Goal: Information Seeking & Learning: Learn about a topic

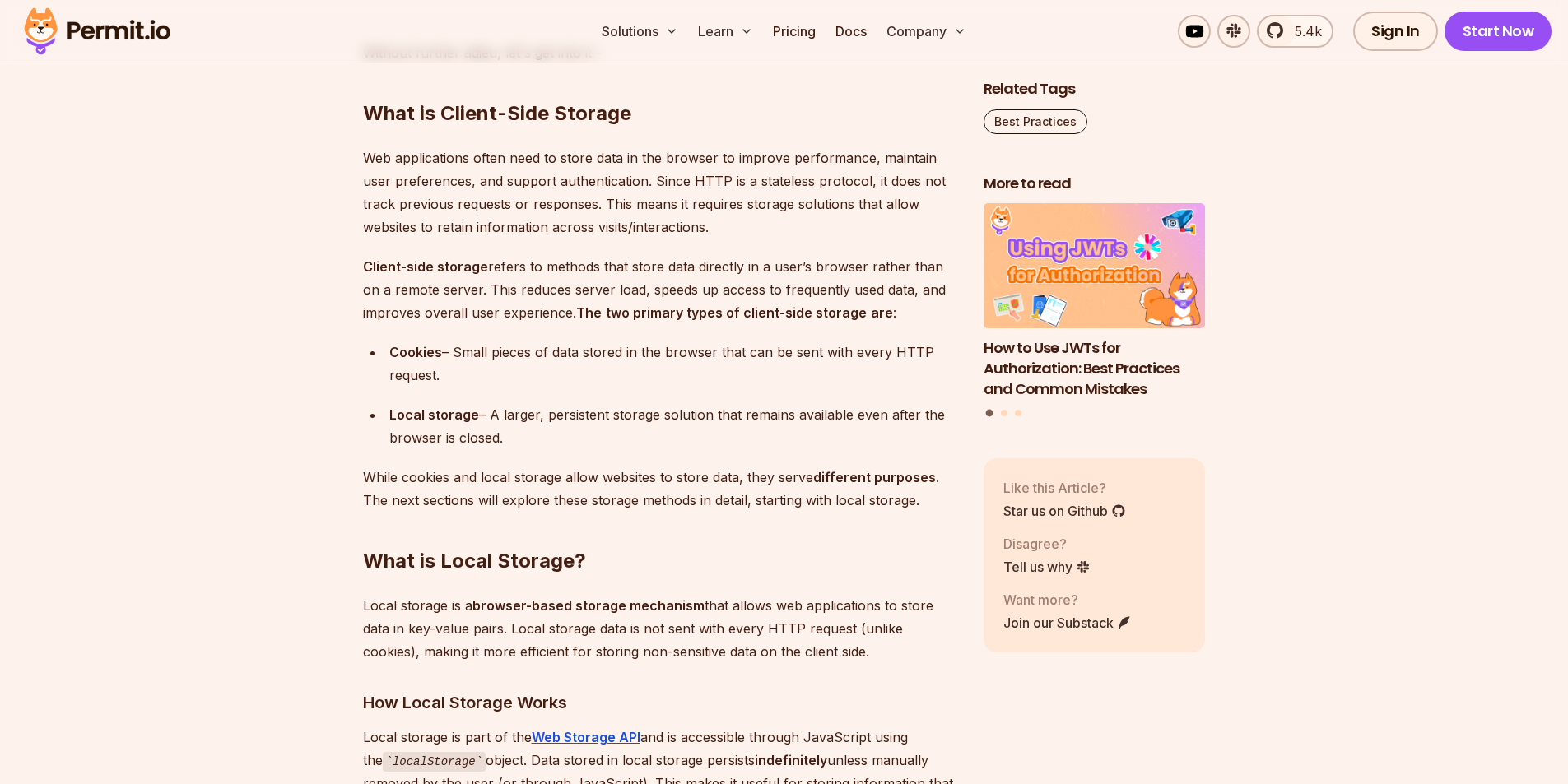
scroll to position [1974, 0]
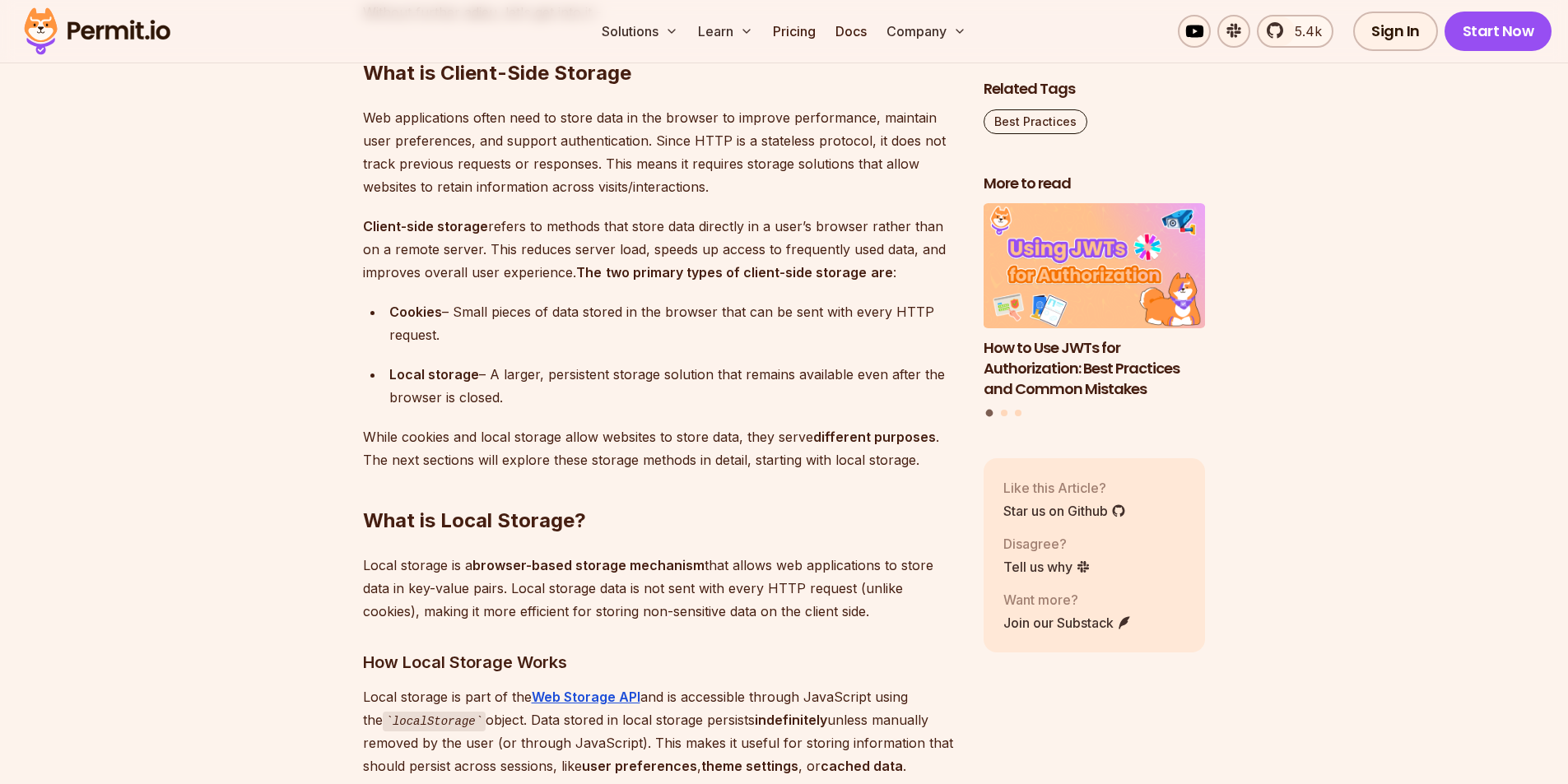
drag, startPoint x: 557, startPoint y: 389, endPoint x: 377, endPoint y: 316, distance: 194.2
click at [377, 316] on ul "Cookies – Small pieces of data stored in the browser that can be sent with ever…" at bounding box center [660, 355] width 595 height 109
click at [565, 440] on p "While cookies and local storage allow websites to store data, they serve differ…" at bounding box center [660, 447] width 595 height 46
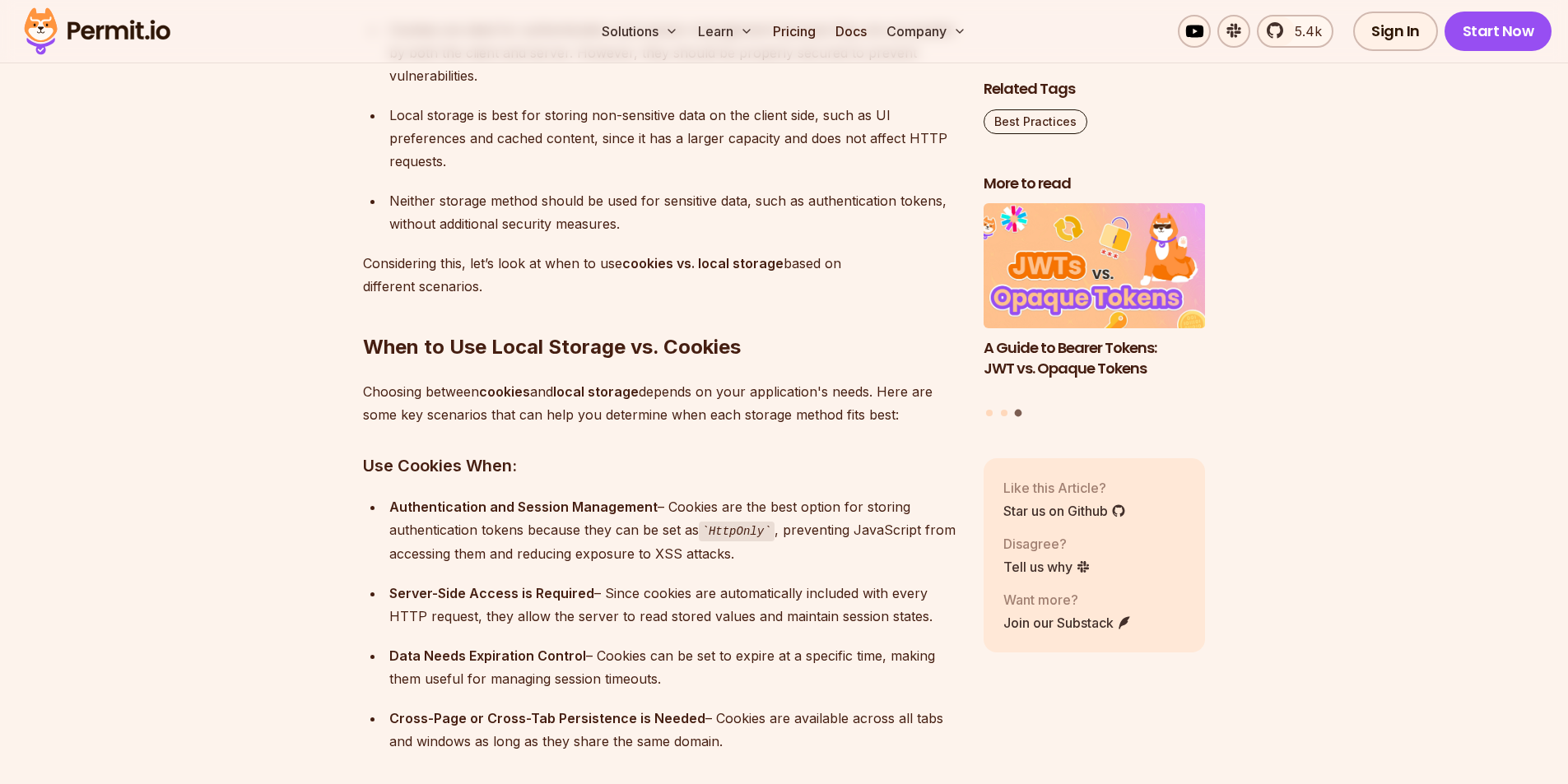
scroll to position [6416, 0]
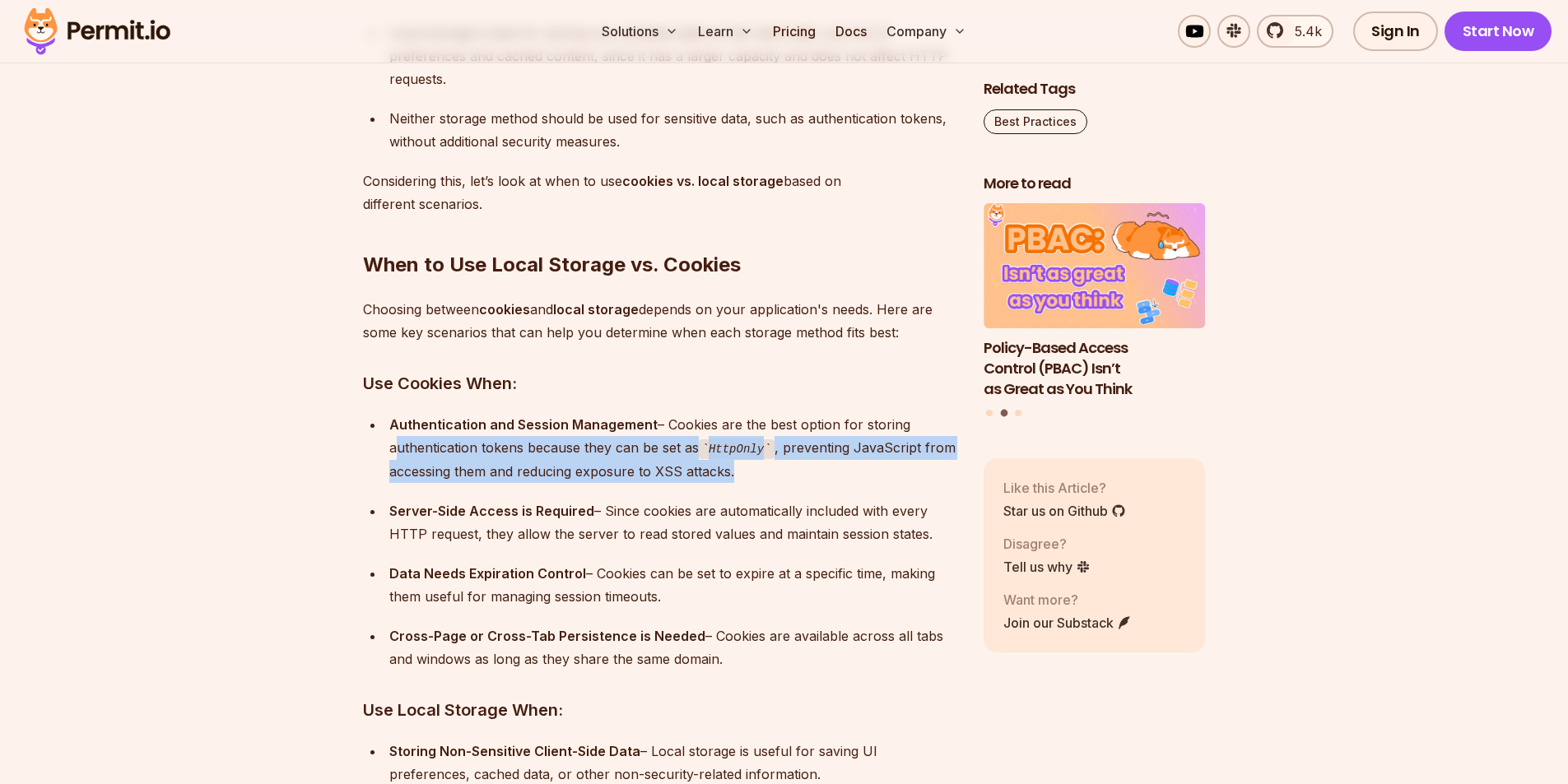
drag, startPoint x: 748, startPoint y: 470, endPoint x: 365, endPoint y: 454, distance: 383.3
click at [365, 454] on ul "Authentication and Session Management – Cookies are the best option for storing…" at bounding box center [660, 541] width 595 height 258
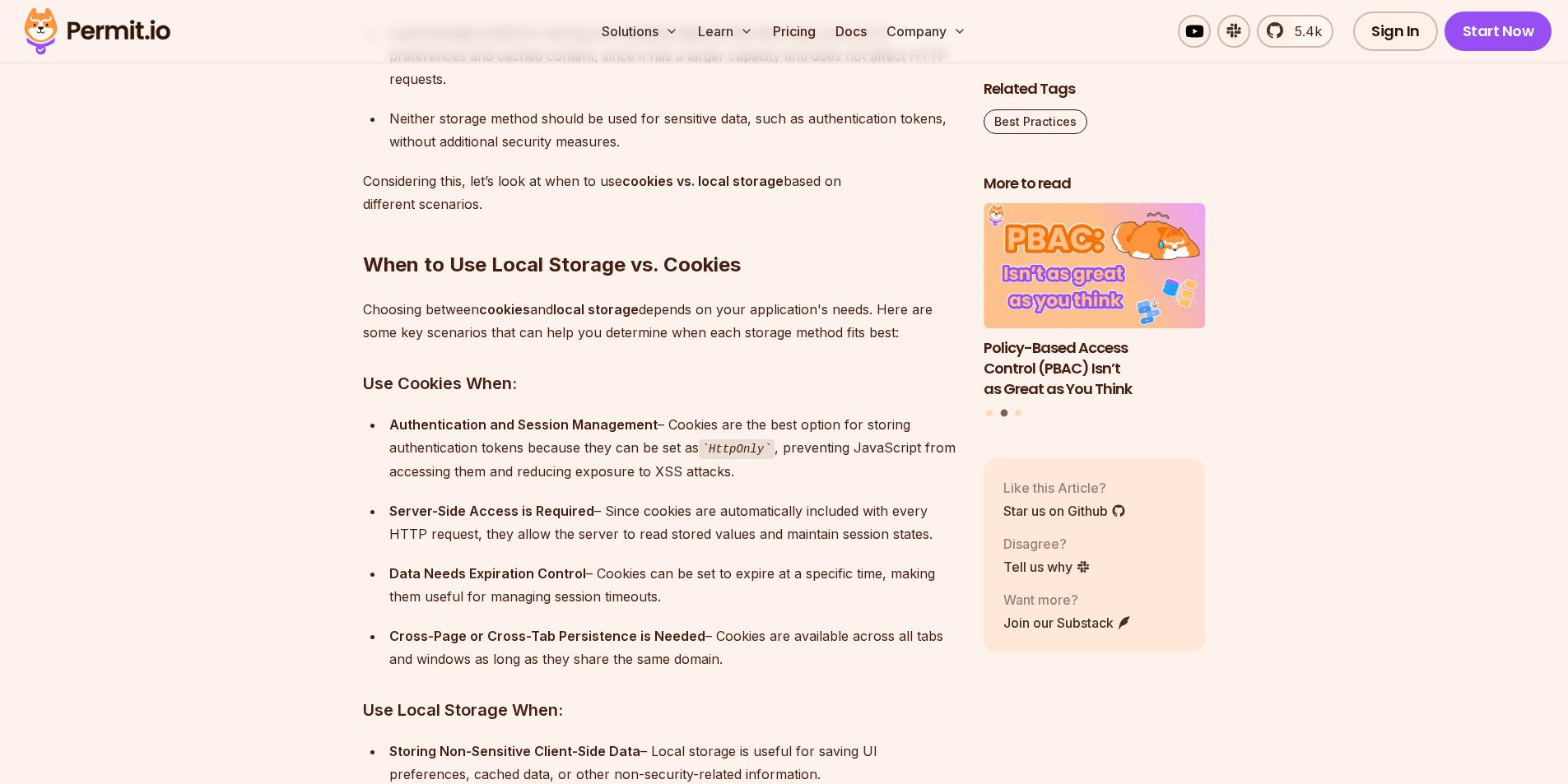
click at [804, 508] on div "Server-Side Access is Required – Since cookies are automatically included with …" at bounding box center [673, 521] width 567 height 46
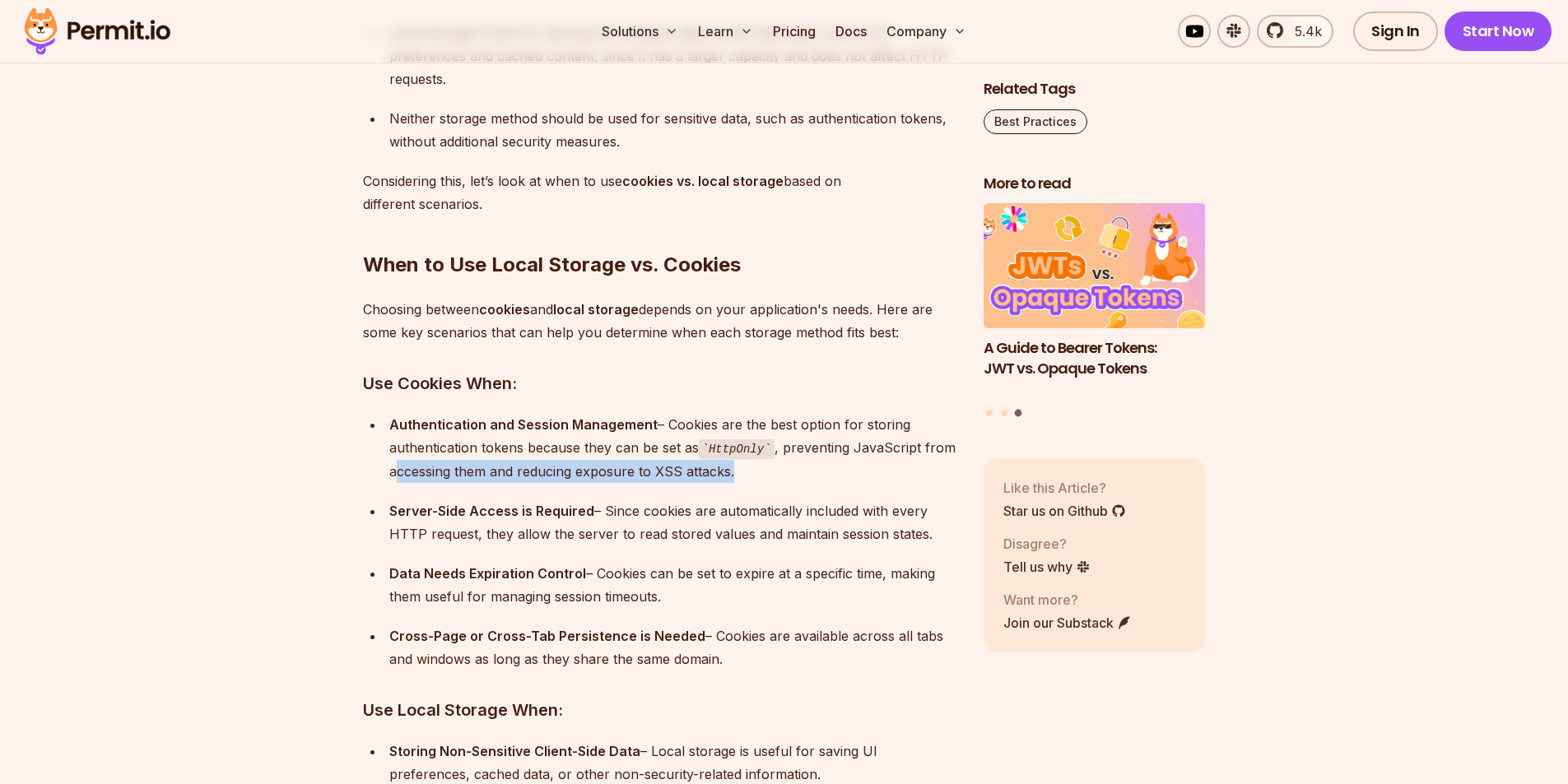
drag, startPoint x: 809, startPoint y: 472, endPoint x: 360, endPoint y: 477, distance: 449.0
click at [376, 476] on ul "Authentication and Session Management – Cookies are the best option for storing…" at bounding box center [660, 541] width 595 height 258
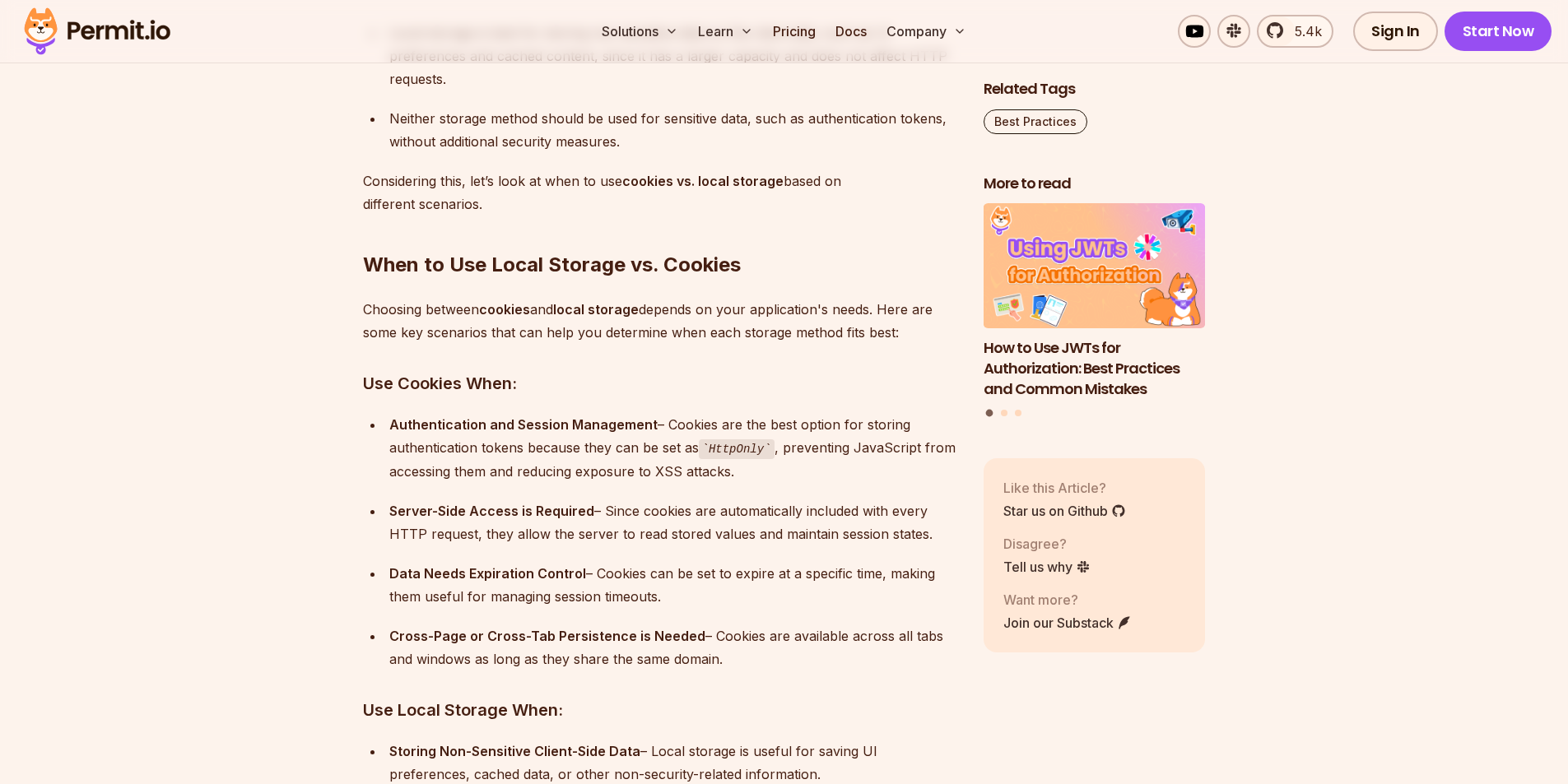
click at [363, 514] on ul "Authentication and Session Management – Cookies are the best option for storing…" at bounding box center [660, 541] width 595 height 258
drag, startPoint x: 379, startPoint y: 503, endPoint x: 940, endPoint y: 524, distance: 561.4
click at [940, 524] on ul "Authentication and Session Management – Cookies are the best option for storing…" at bounding box center [660, 541] width 595 height 258
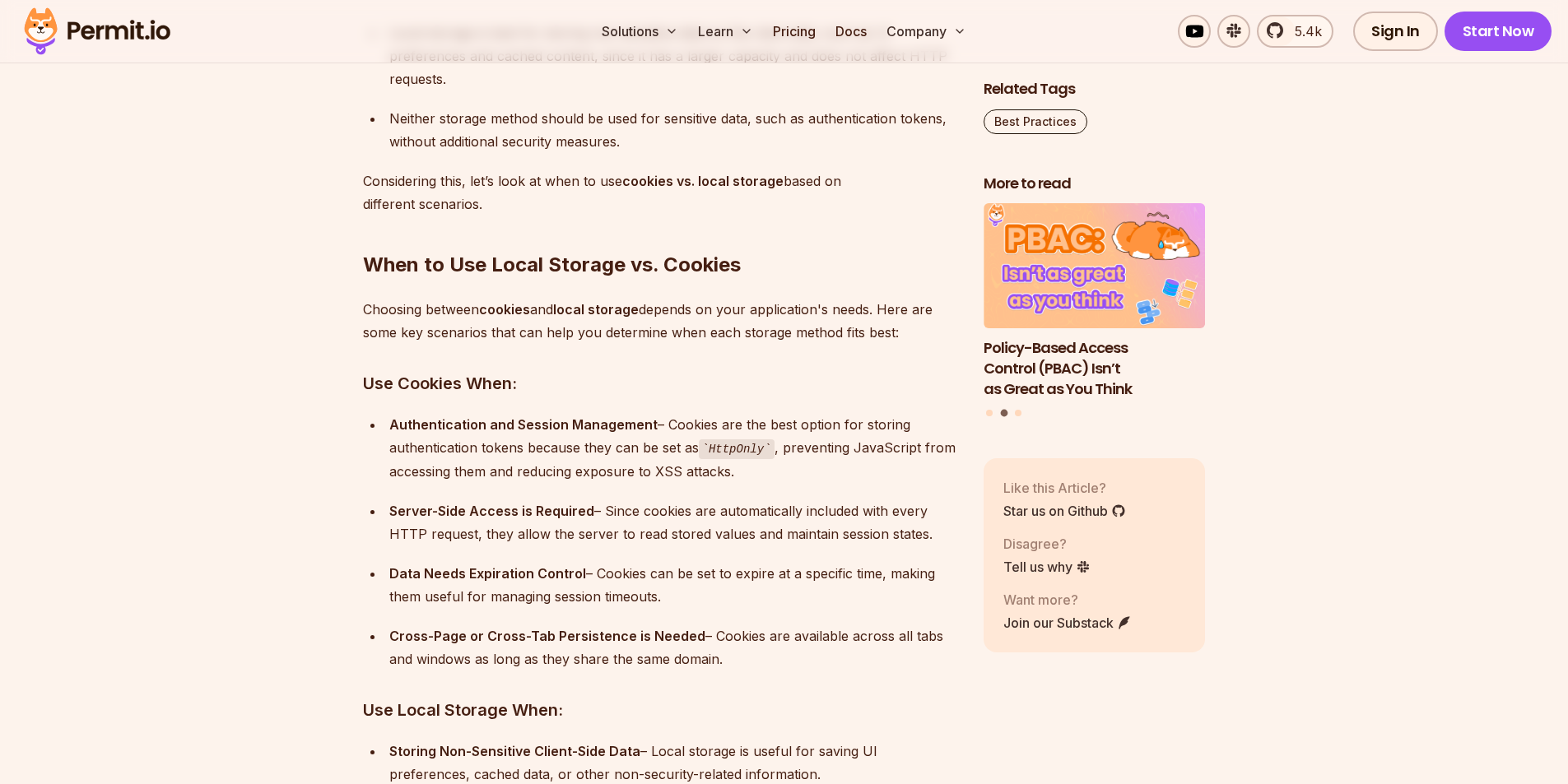
click at [836, 553] on ul "Authentication and Session Management – Cookies are the best option for storing…" at bounding box center [660, 541] width 595 height 258
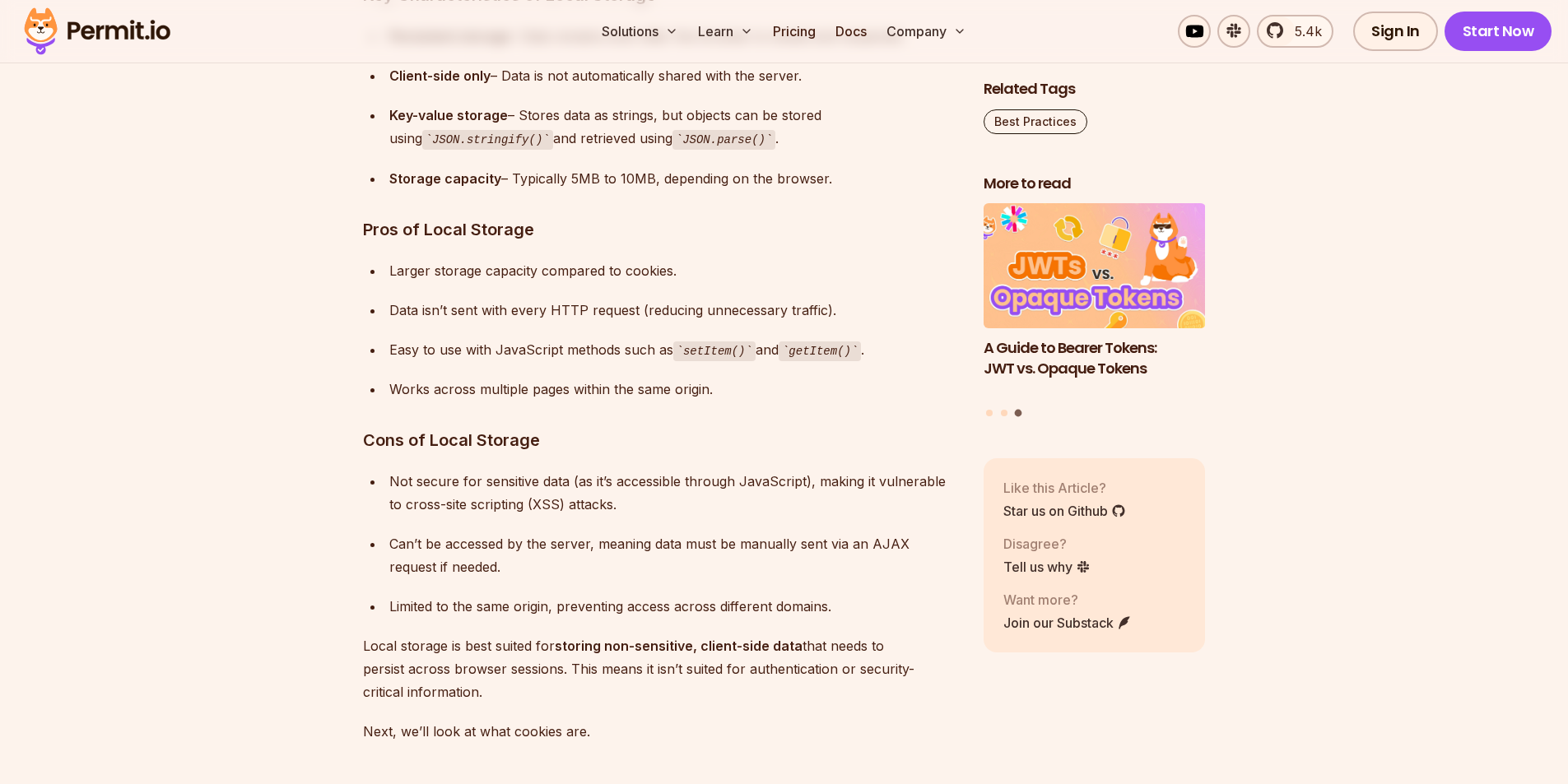
scroll to position [2757, 0]
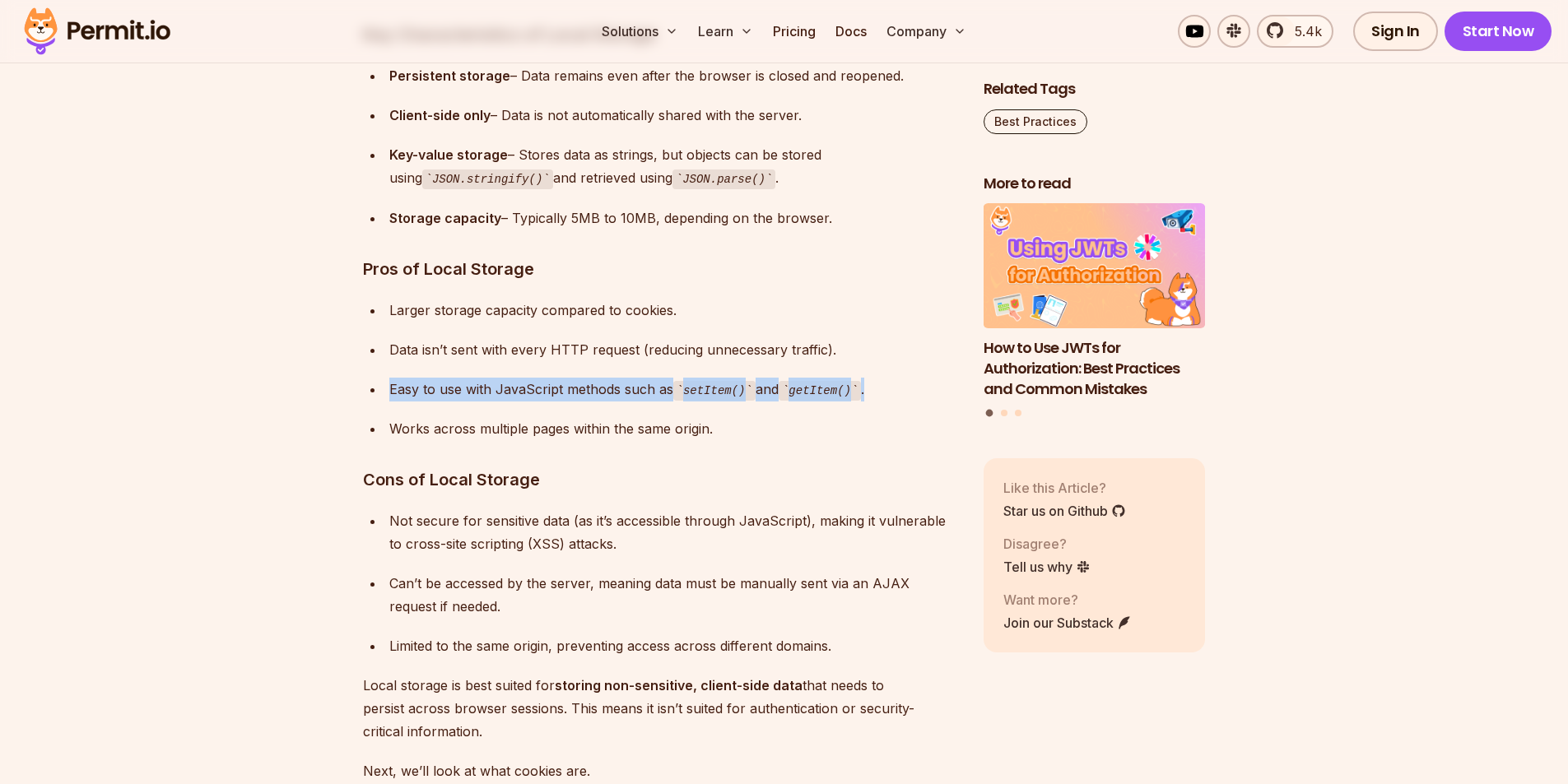
drag, startPoint x: 861, startPoint y: 386, endPoint x: 373, endPoint y: 399, distance: 488.2
click at [384, 399] on li "Easy to use with JavaScript methods such as setItem() and getItem() ." at bounding box center [671, 389] width 573 height 24
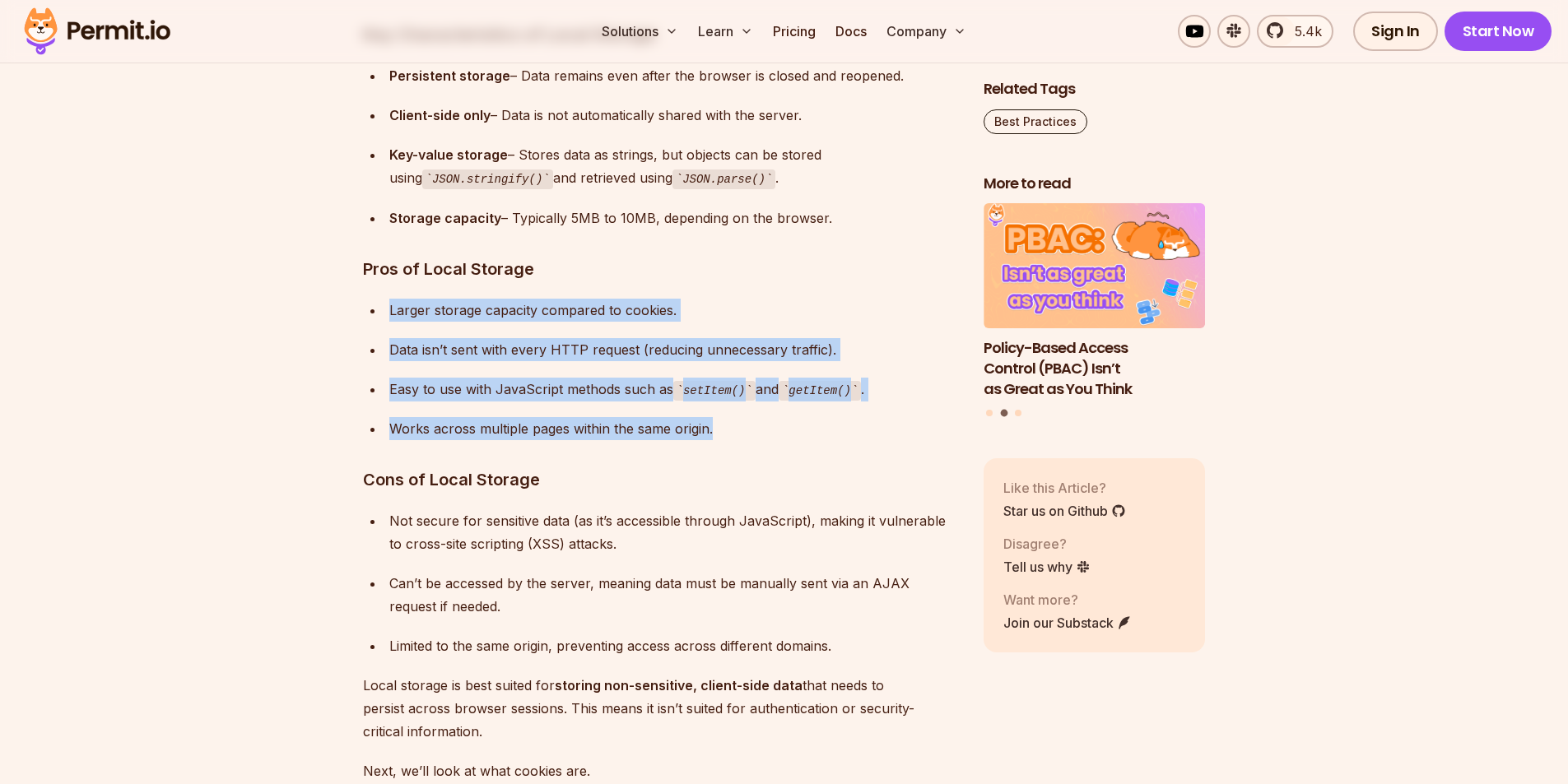
drag, startPoint x: 711, startPoint y: 431, endPoint x: 383, endPoint y: 319, distance: 346.6
click at [383, 319] on ul "Larger storage capacity compared to cookies. Data isn’t sent with every HTTP re…" at bounding box center [660, 370] width 595 height 142
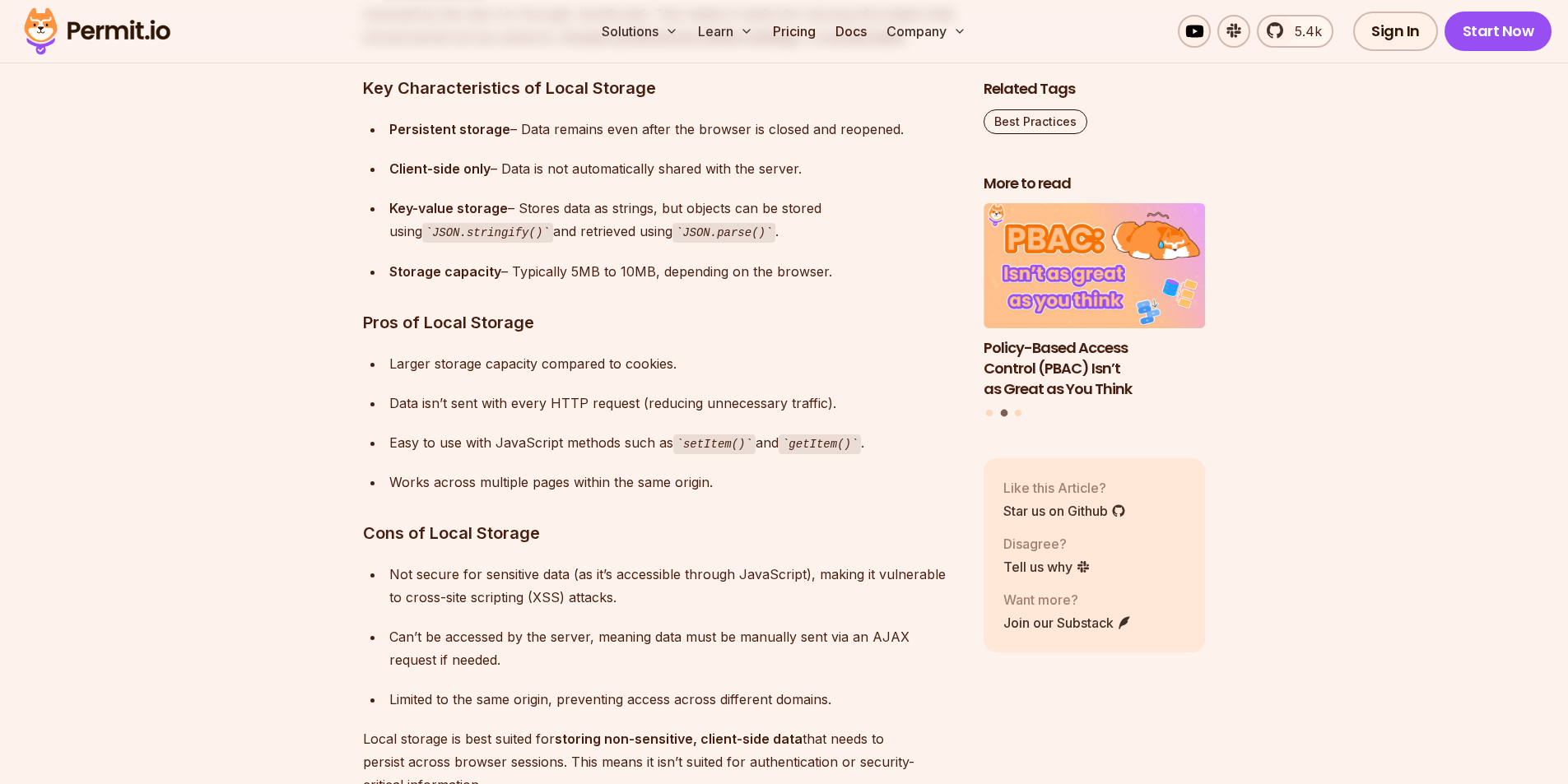
scroll to position [2674, 0]
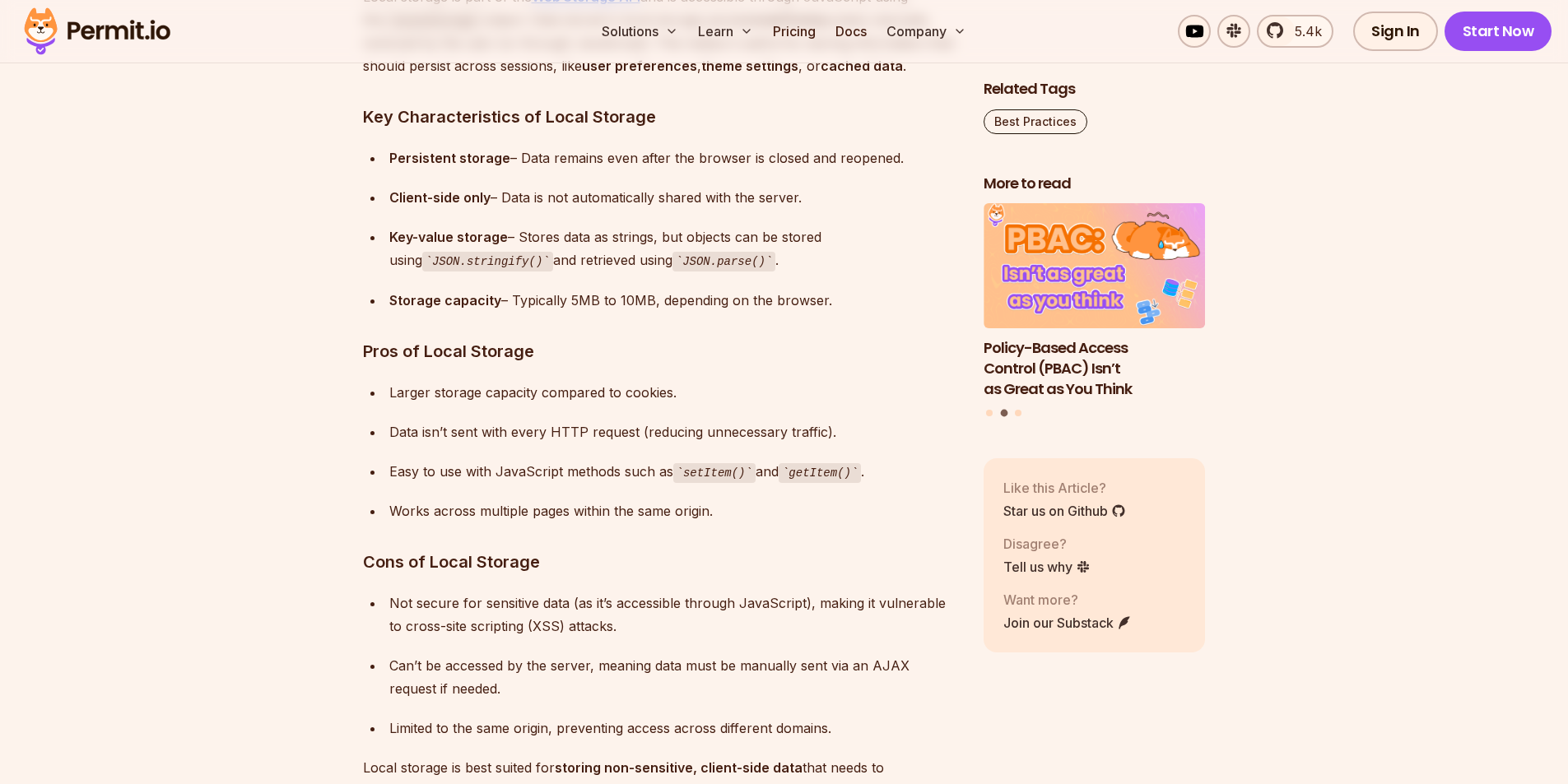
drag, startPoint x: 843, startPoint y: 295, endPoint x: 329, endPoint y: 289, distance: 514.0
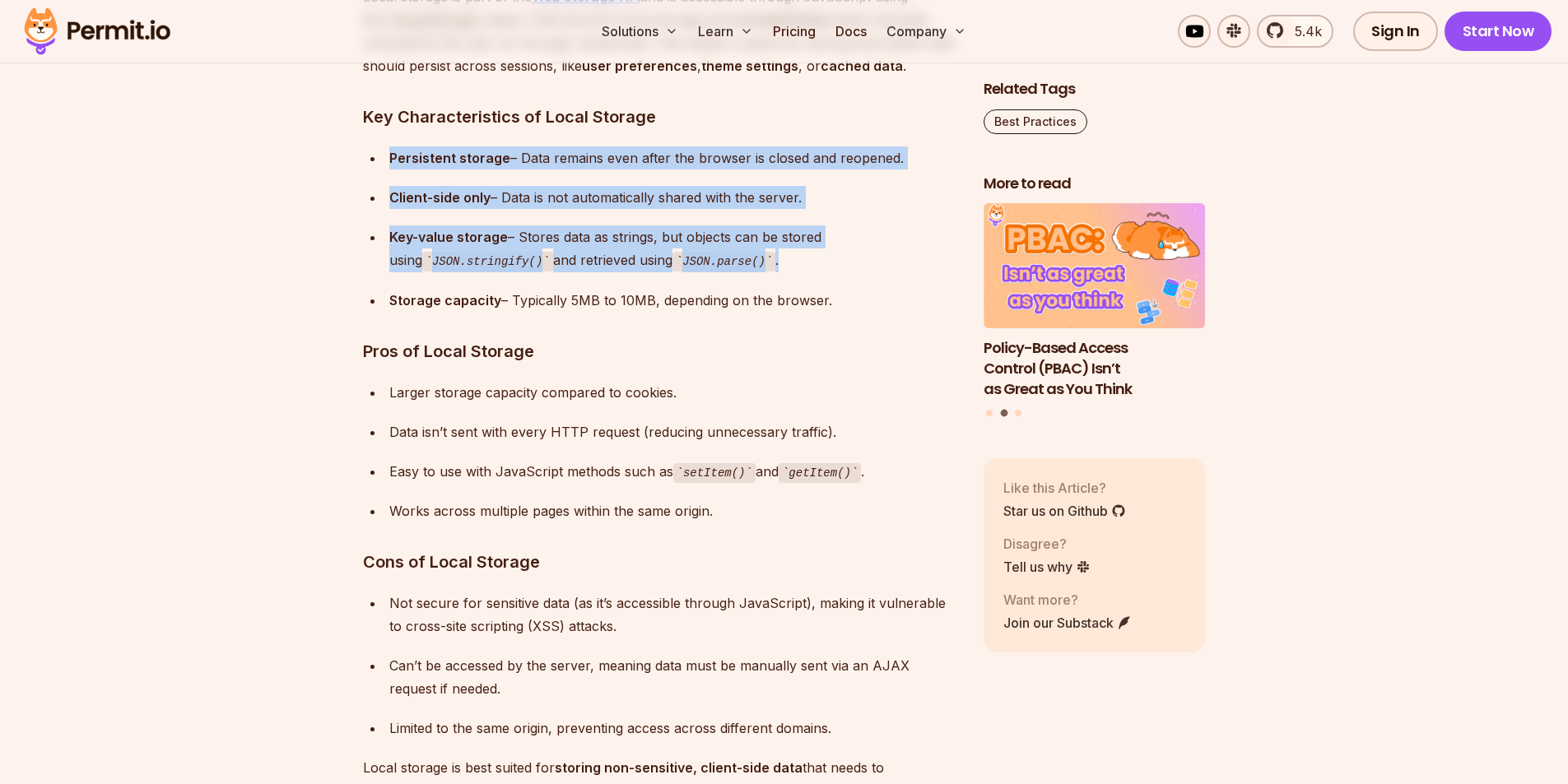
drag, startPoint x: 757, startPoint y: 267, endPoint x: 385, endPoint y: 162, distance: 386.5
click at [385, 162] on ul "Persistent storage – Data remains even after the browser is closed and reopened…" at bounding box center [660, 230] width 595 height 165
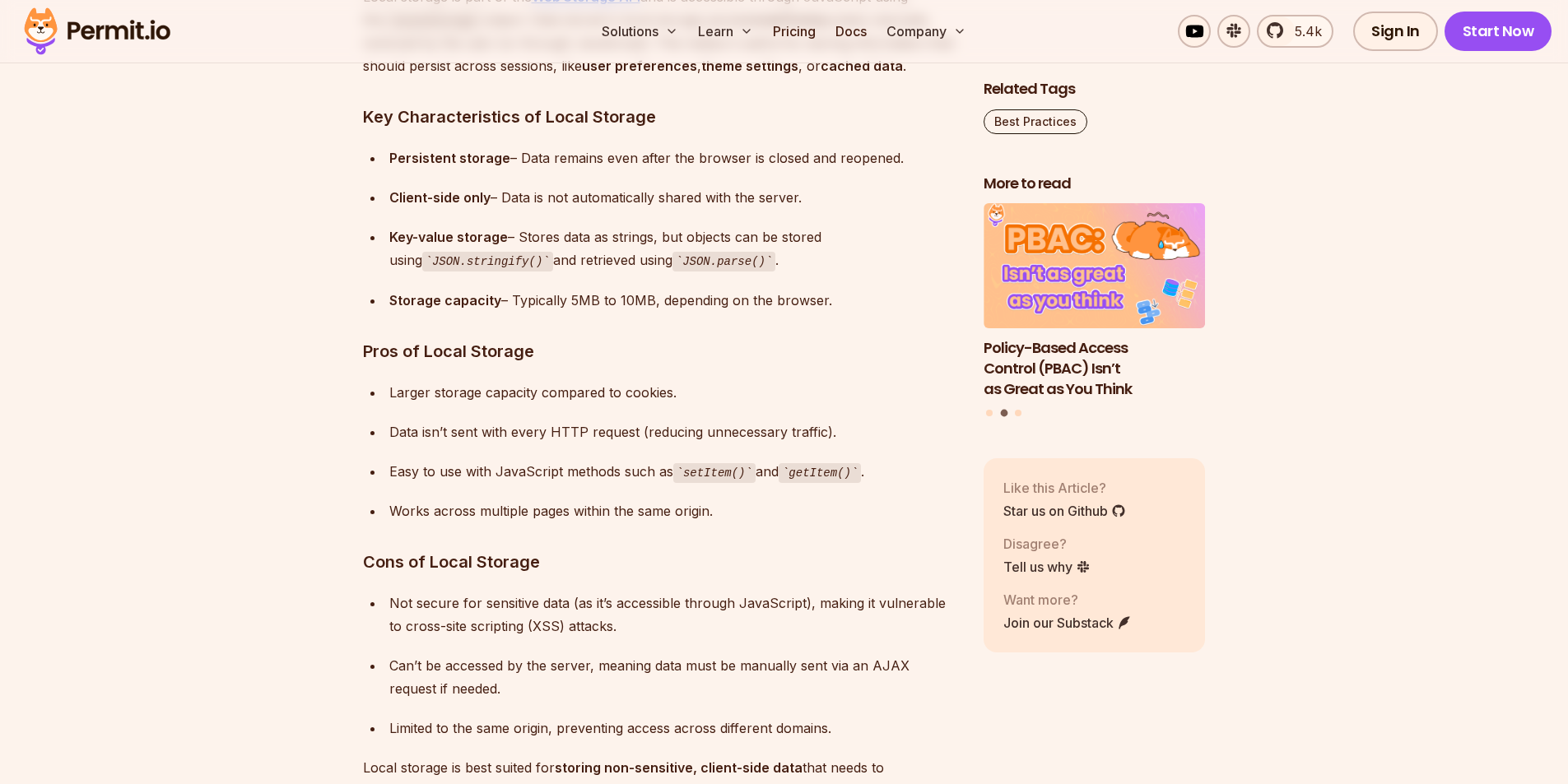
click at [756, 311] on div "Storage capacity – Typically 5MB to 10MB, depending on the browser." at bounding box center [673, 301] width 567 height 23
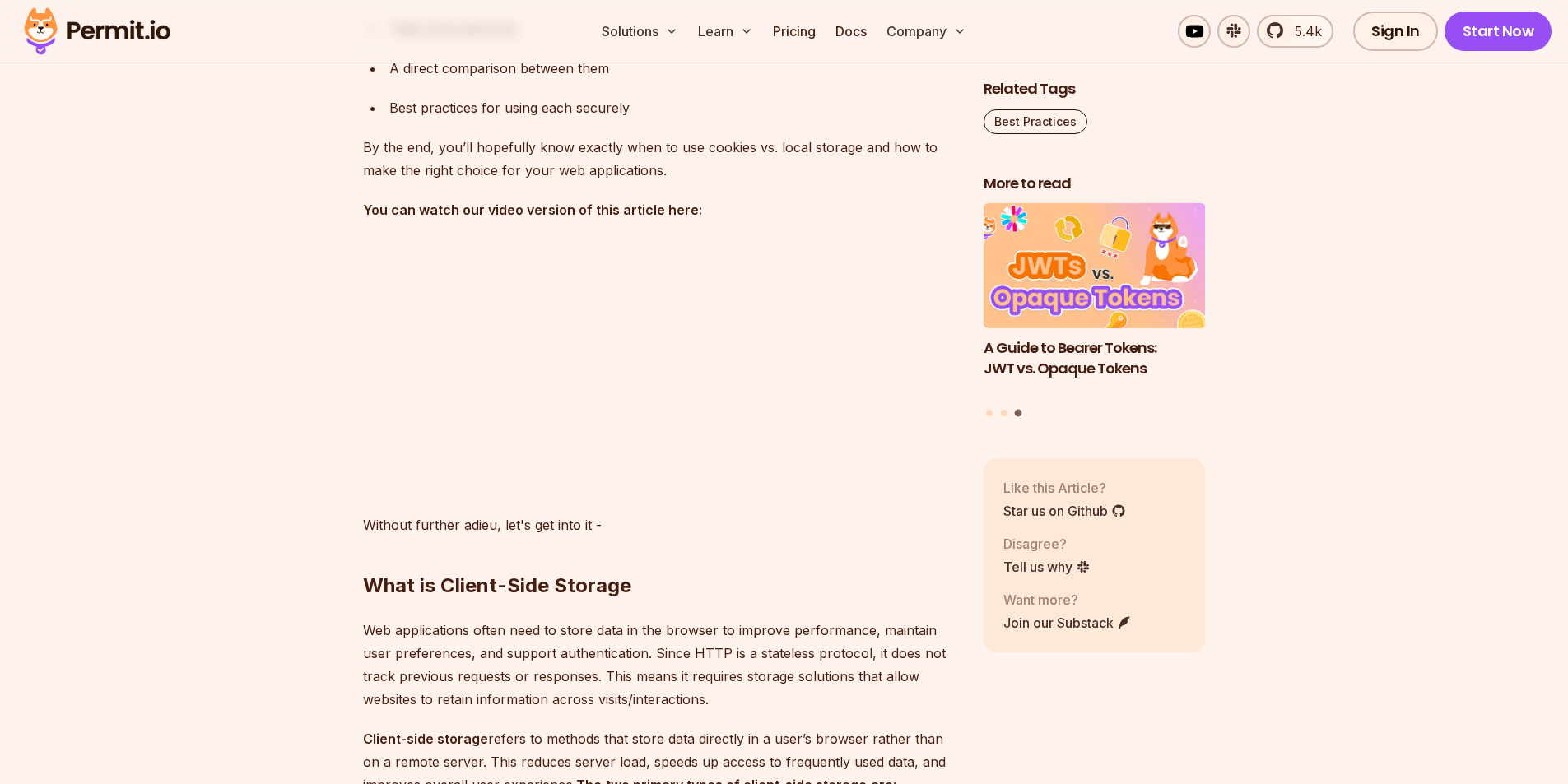
scroll to position [1358, 0]
